Goal: Complete application form: Complete application form

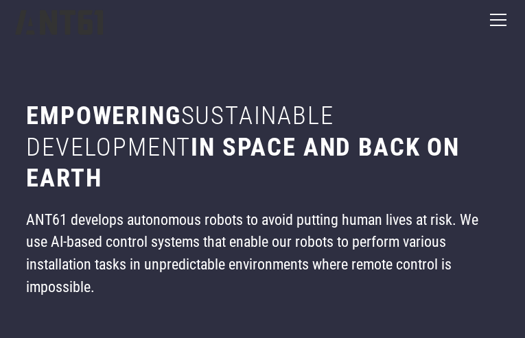
type input "****"
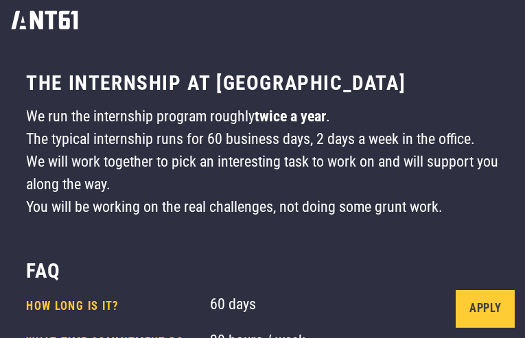
type input "*********"
type input "**********"
